Goal: Task Accomplishment & Management: Manage account settings

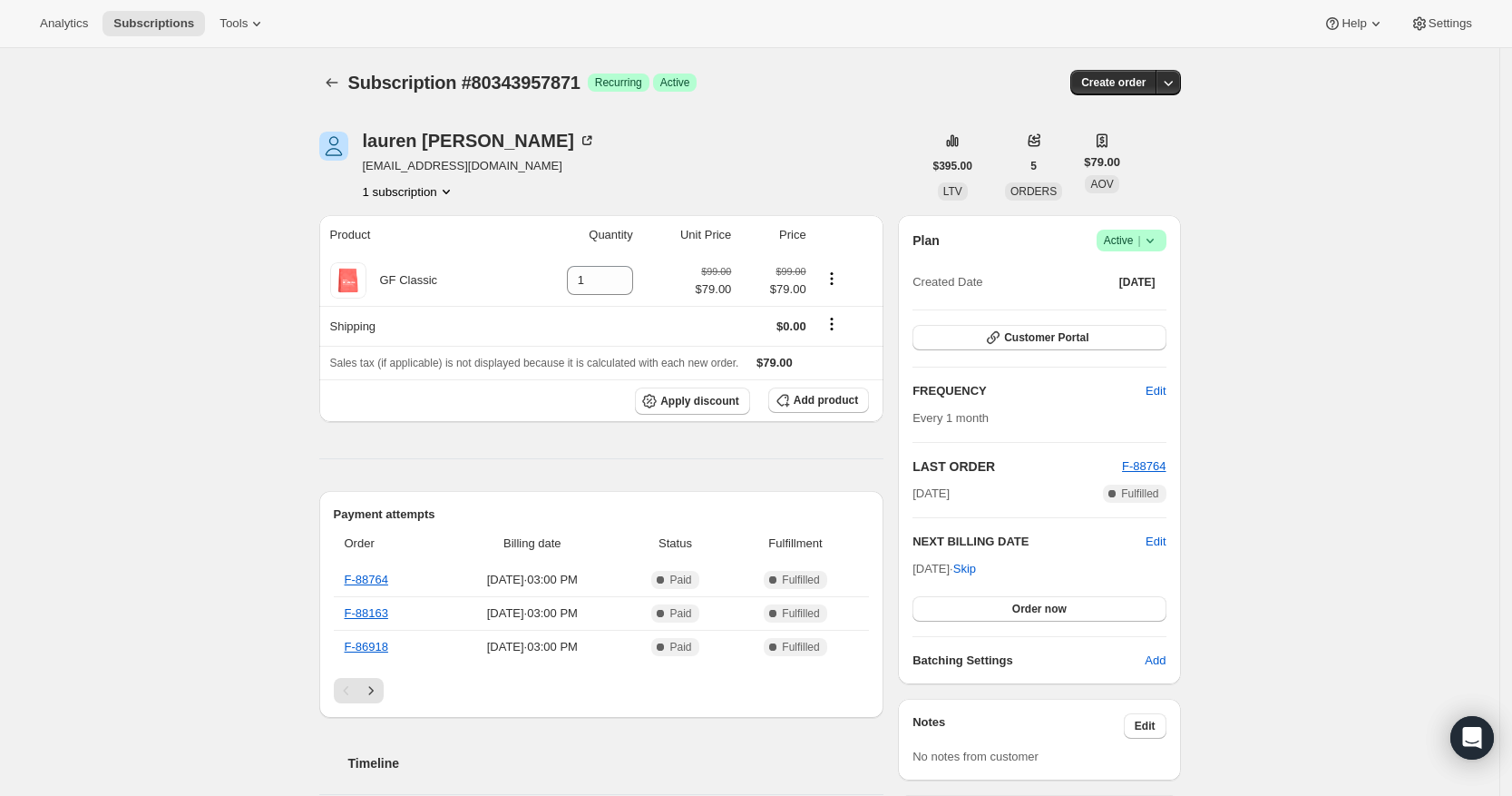
click at [1166, 233] on span "Success Active |" at bounding box center [1132, 240] width 70 height 21
click at [1122, 314] on span "Cancel subscription" at bounding box center [1131, 307] width 103 height 14
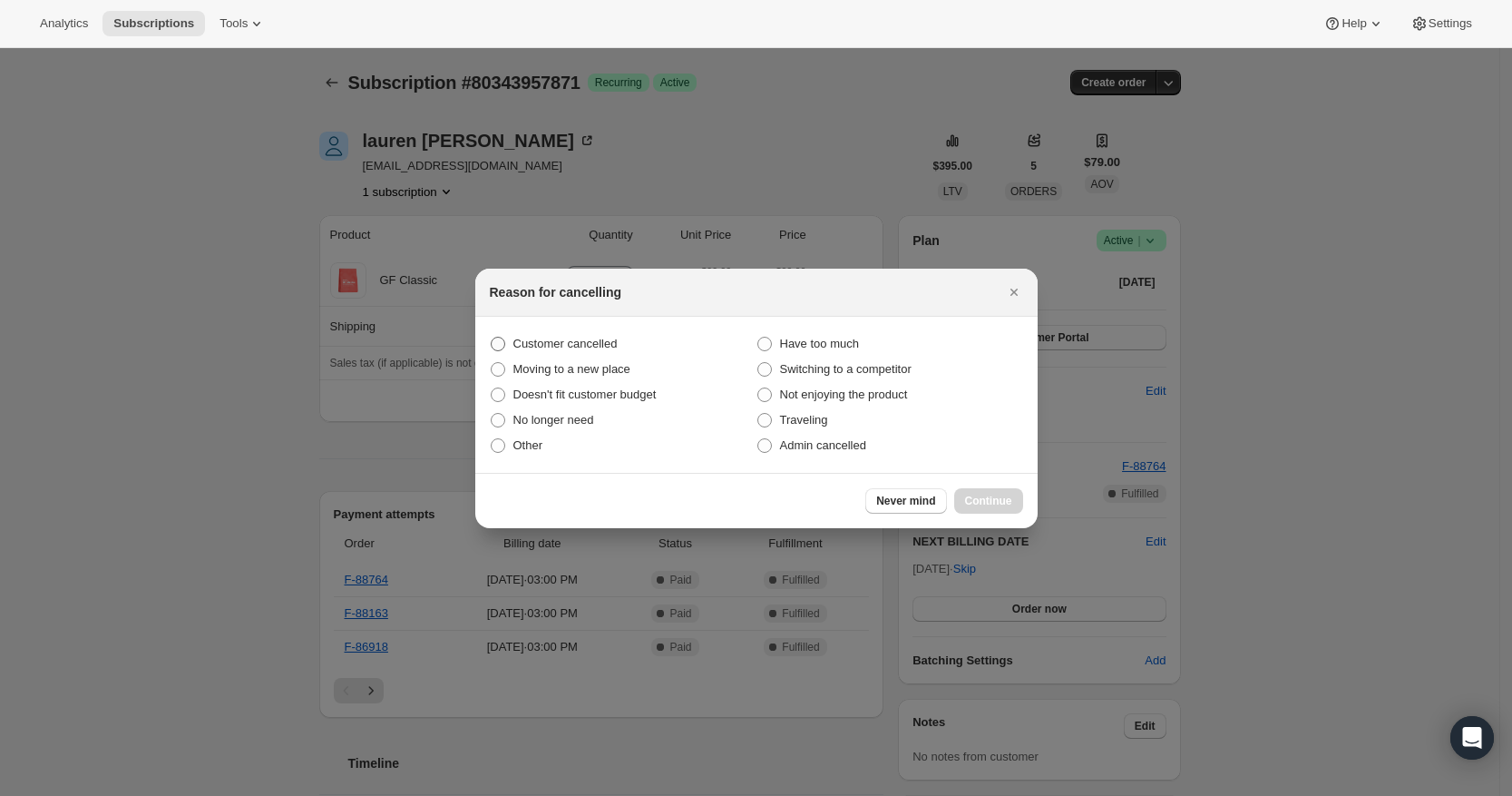
click at [576, 347] on span "Customer cancelled" at bounding box center [565, 344] width 105 height 14
click at [492, 338] on input "Customer cancelled" at bounding box center [491, 337] width 1 height 1
radio input "true"
click at [988, 503] on span "Continue" at bounding box center [988, 501] width 47 height 15
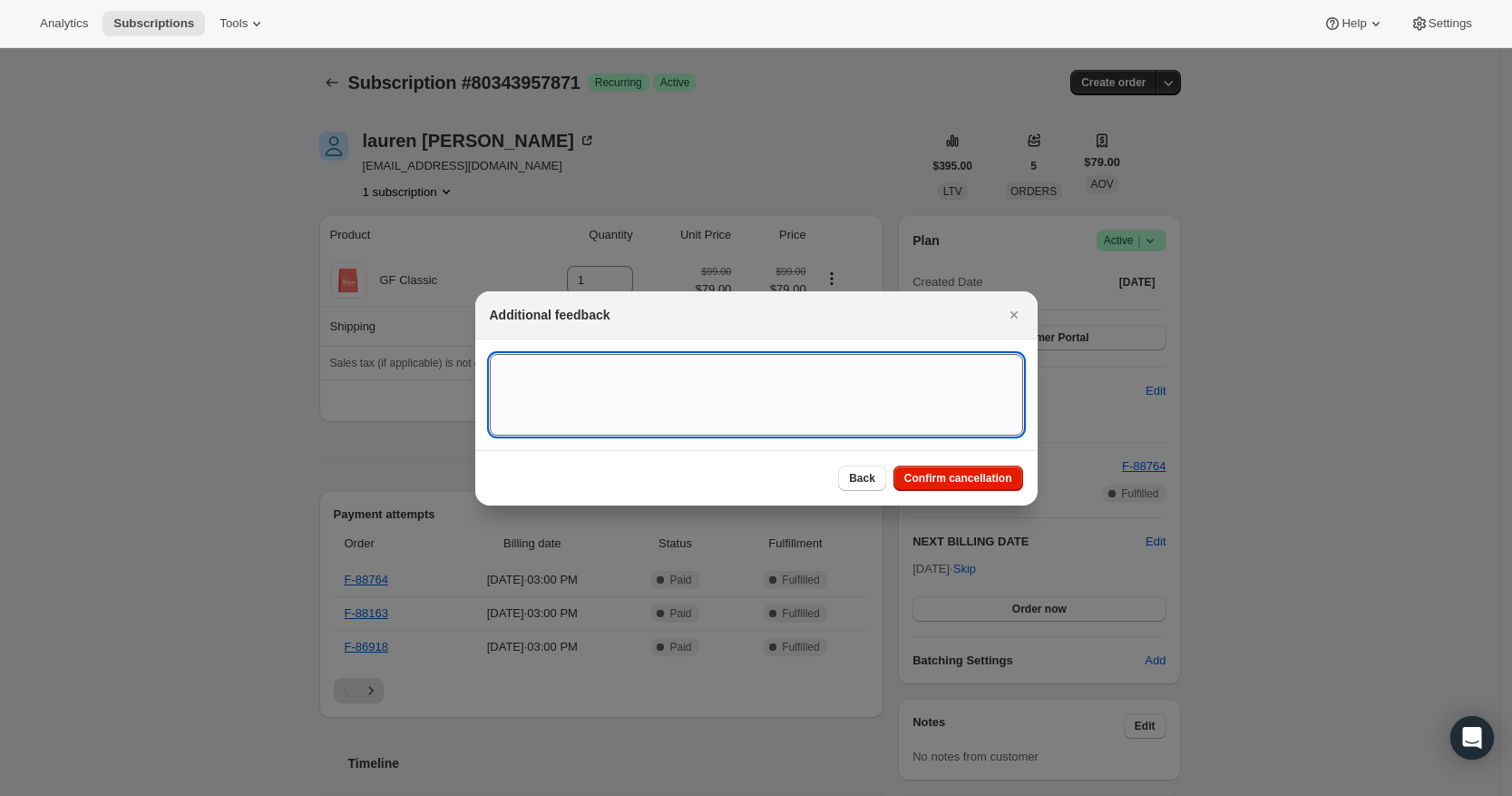
click at [625, 390] on textarea ":rbk:" at bounding box center [756, 394] width 533 height 81
type textarea "Customer requested to cancel"
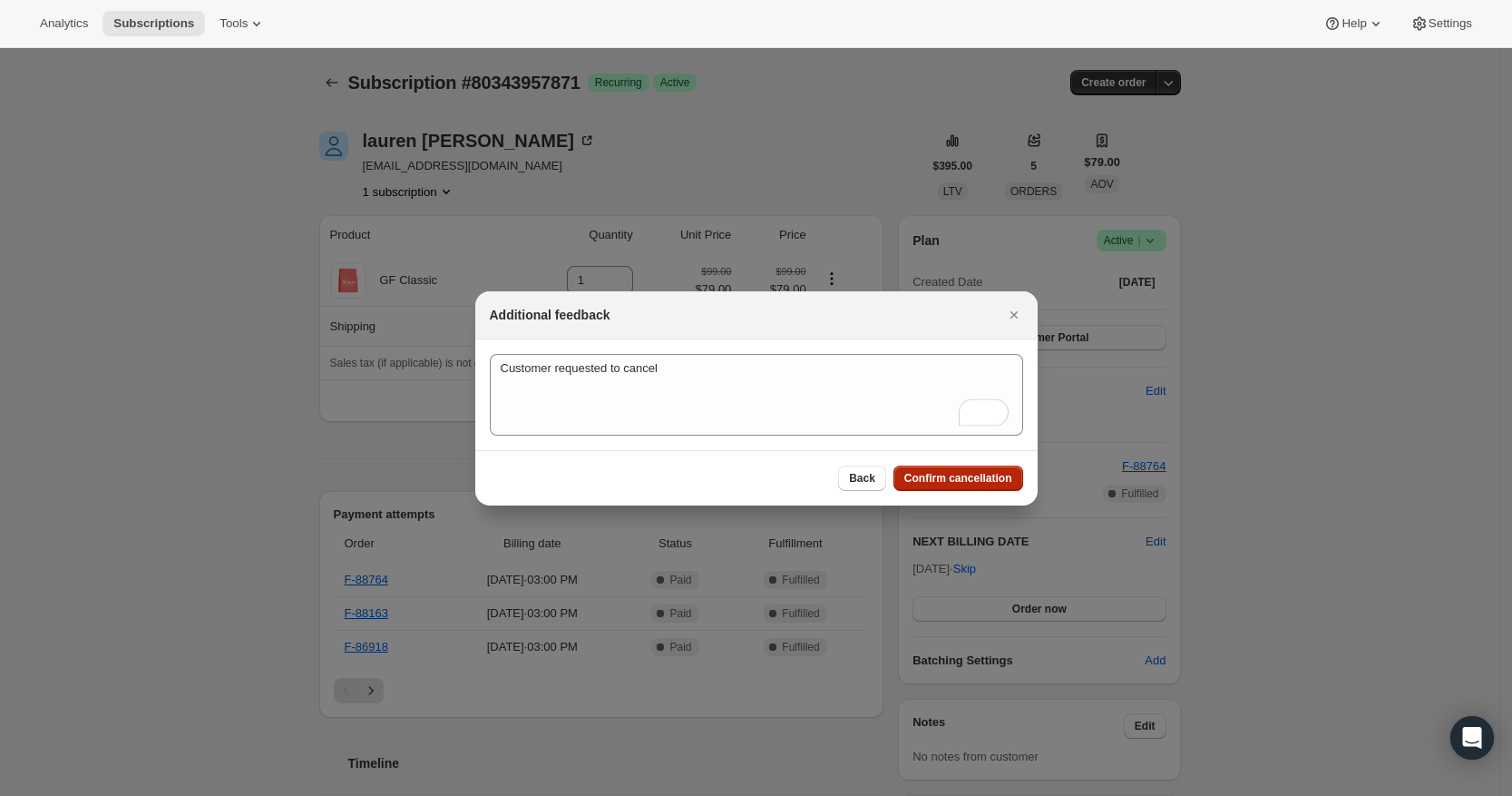
click at [948, 478] on span "Confirm cancellation" at bounding box center [958, 477] width 108 height 15
